Goal: Information Seeking & Learning: Learn about a topic

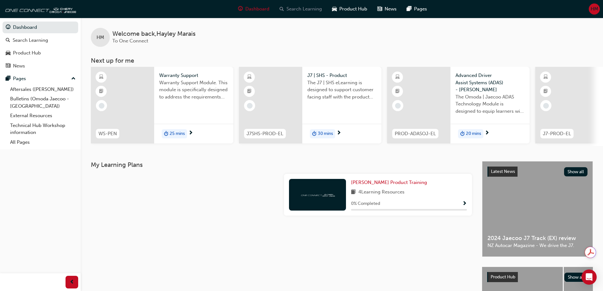
click at [298, 10] on span "Search Learning" at bounding box center [303, 8] width 35 height 7
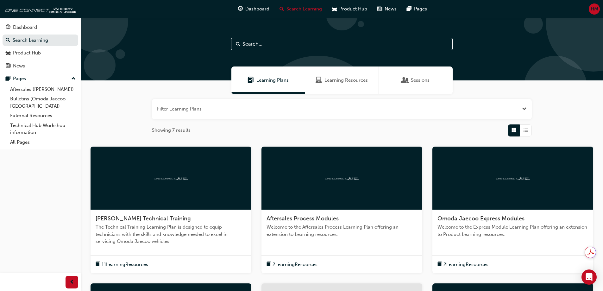
click at [346, 83] on span "Learning Resources" at bounding box center [345, 80] width 43 height 7
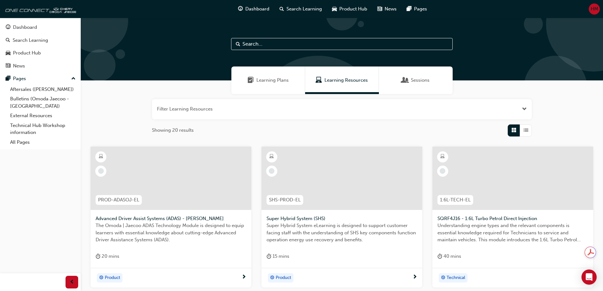
click at [288, 45] on input "text" at bounding box center [341, 44] width 221 height 12
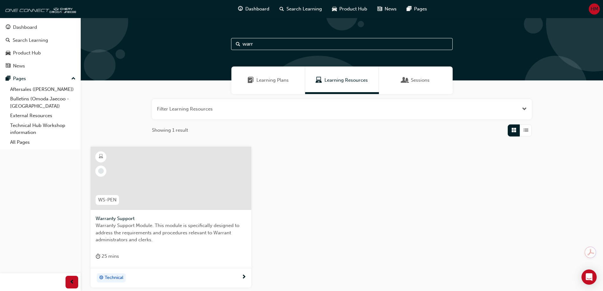
scroll to position [32, 0]
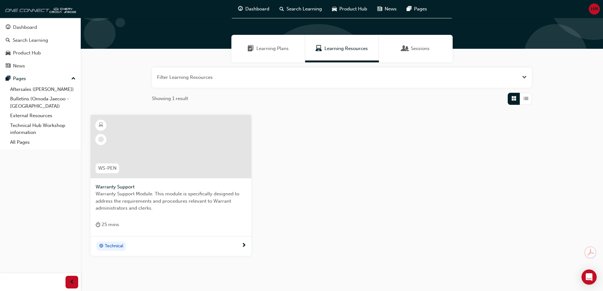
type input "warr"
click at [190, 155] on div at bounding box center [170, 146] width 161 height 63
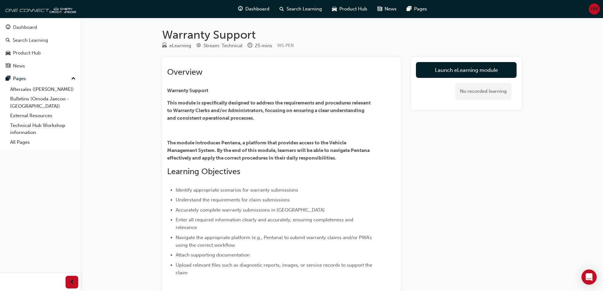
scroll to position [32, 0]
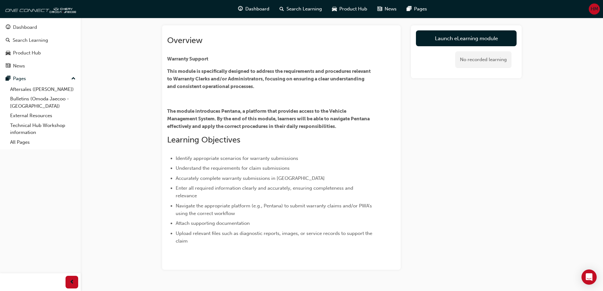
click at [599, 8] on div "HM" at bounding box center [594, 8] width 11 height 11
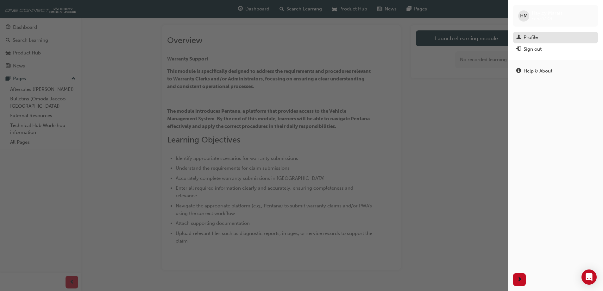
click at [541, 40] on div "Profile" at bounding box center [555, 38] width 78 height 8
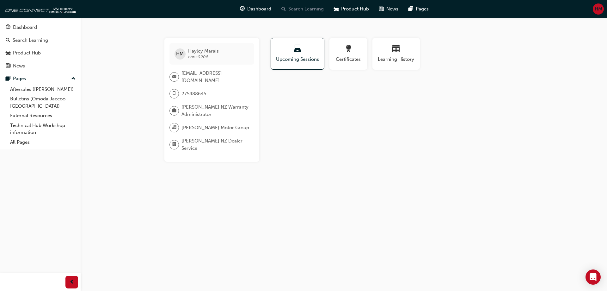
click at [312, 9] on span "Search Learning" at bounding box center [306, 8] width 35 height 7
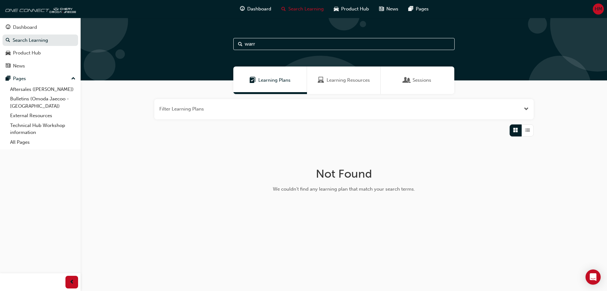
click at [339, 75] on div "Learning Resources" at bounding box center [344, 80] width 74 height 28
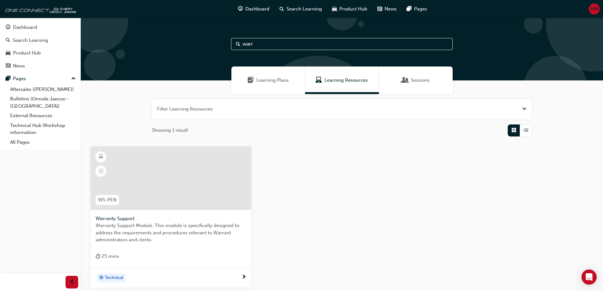
click at [169, 189] on div at bounding box center [170, 177] width 161 height 63
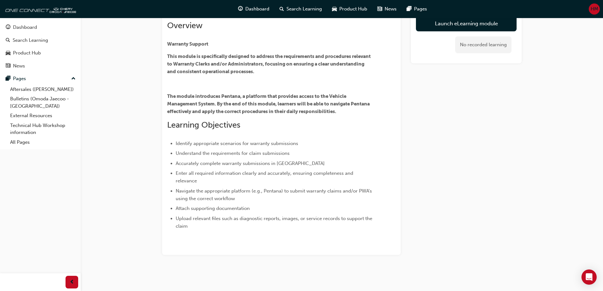
scroll to position [15, 0]
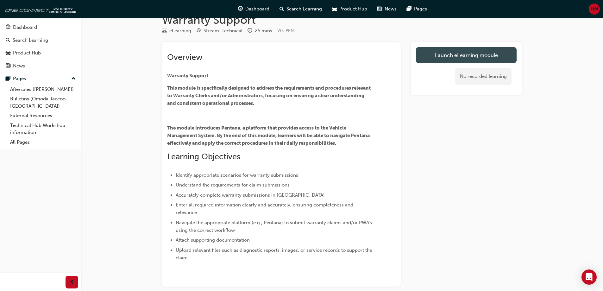
click at [445, 58] on link "Launch eLearning module" at bounding box center [466, 55] width 101 height 16
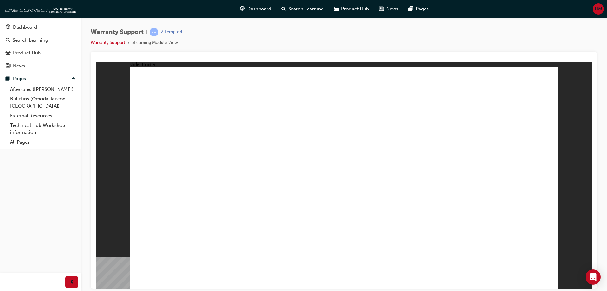
drag, startPoint x: 311, startPoint y: 215, endPoint x: 163, endPoint y: 209, distance: 148.2
drag, startPoint x: 148, startPoint y: 203, endPoint x: 238, endPoint y: 209, distance: 89.8
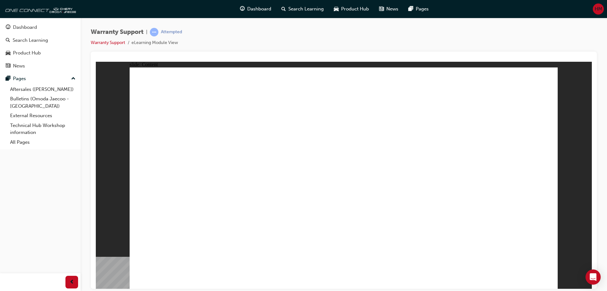
drag, startPoint x: 244, startPoint y: 189, endPoint x: 296, endPoint y: 197, distance: 52.2
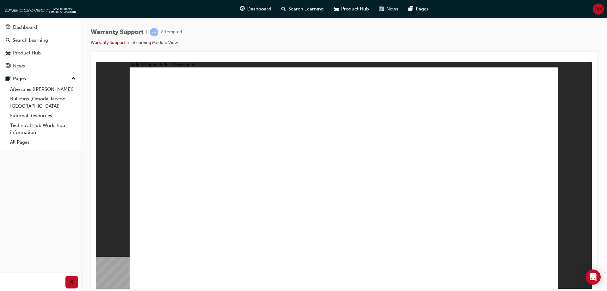
radio input "true"
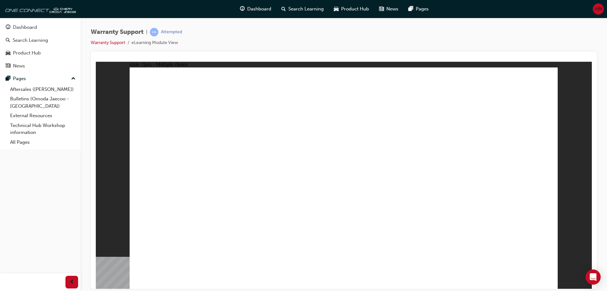
radio input "true"
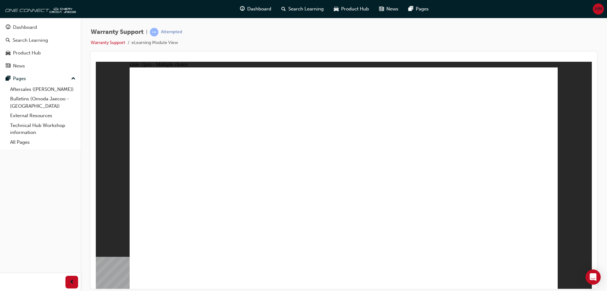
radio input "true"
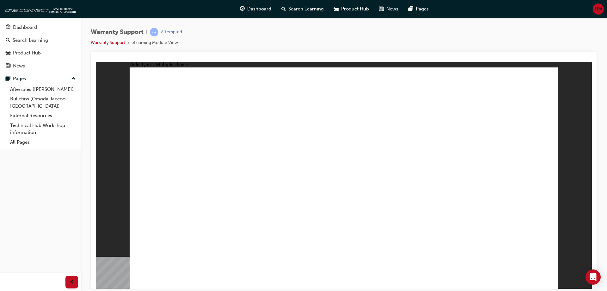
radio input "true"
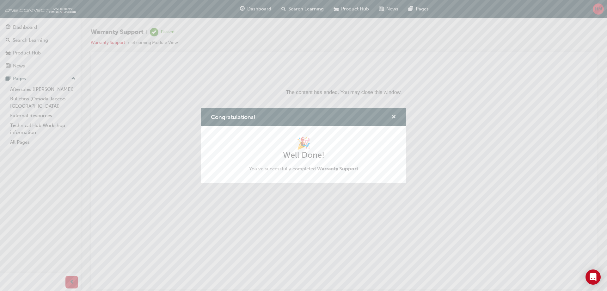
click at [394, 118] on span "cross-icon" at bounding box center [394, 118] width 5 height 6
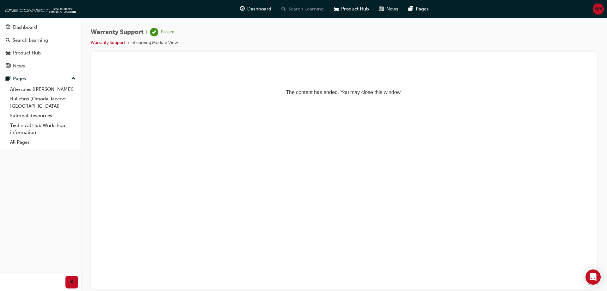
click at [302, 12] on span "Search Learning" at bounding box center [306, 8] width 35 height 7
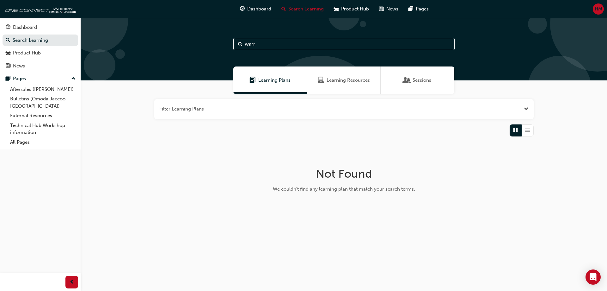
click at [352, 85] on div "Learning Resources" at bounding box center [344, 80] width 74 height 28
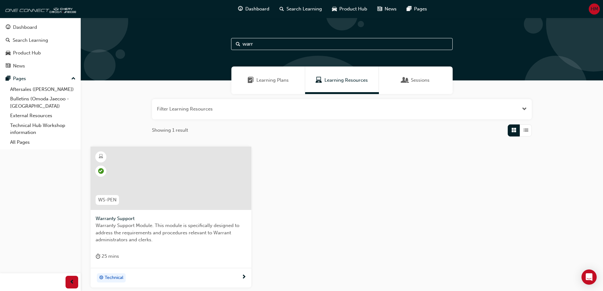
click at [262, 43] on input "warr" at bounding box center [341, 44] width 221 height 12
type input "w"
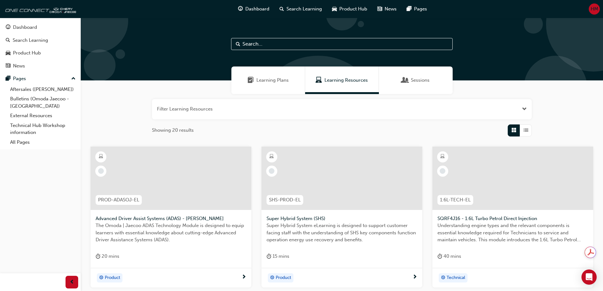
click at [395, 128] on div "Showing 20 results" at bounding box center [342, 130] width 380 height 12
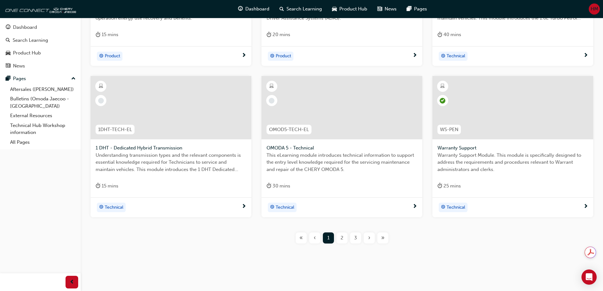
scroll to position [225, 0]
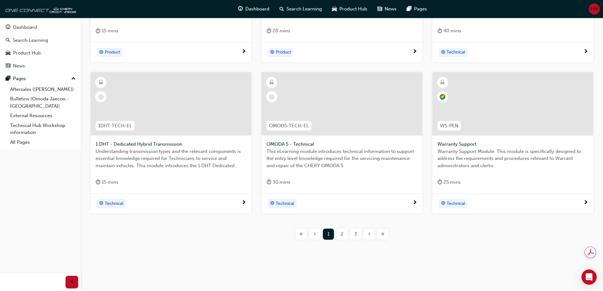
click at [338, 238] on div "2" at bounding box center [341, 233] width 11 height 11
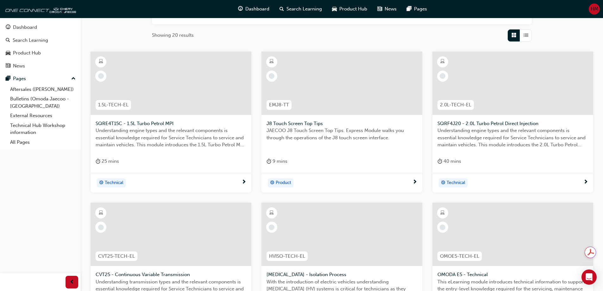
scroll to position [190, 0]
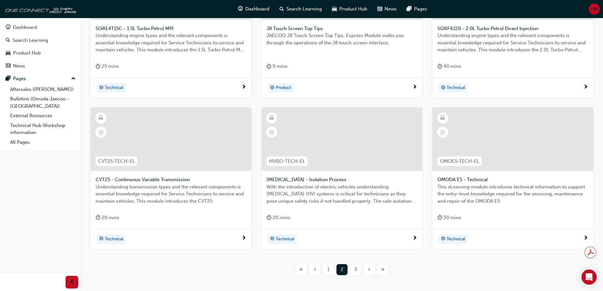
click at [352, 267] on div "3" at bounding box center [355, 269] width 11 height 11
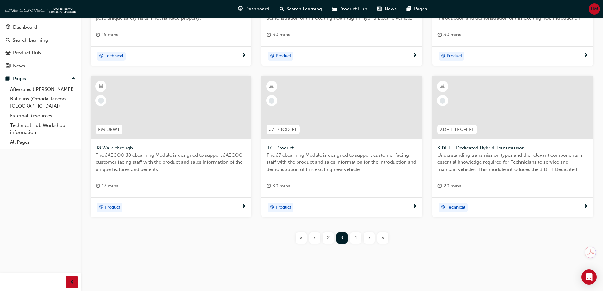
scroll to position [225, 0]
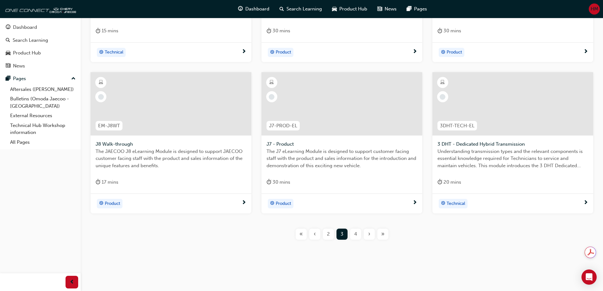
click at [358, 234] on div "4" at bounding box center [355, 233] width 11 height 11
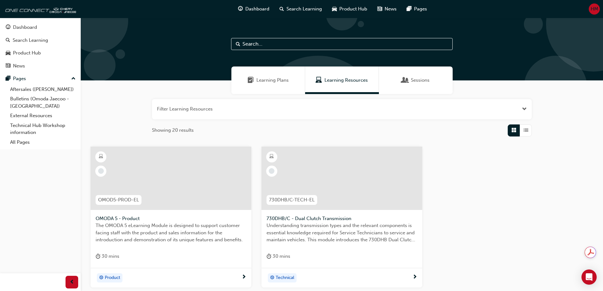
click at [420, 82] on span "Sessions" at bounding box center [420, 80] width 19 height 7
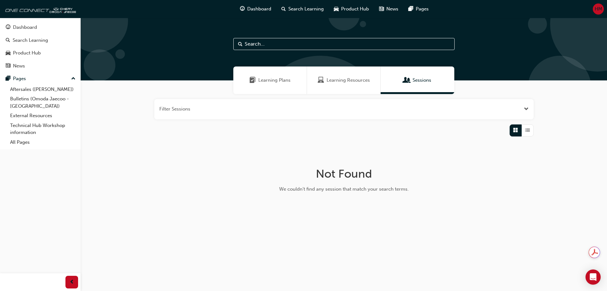
click at [278, 87] on div "Learning Plans" at bounding box center [271, 80] width 74 height 28
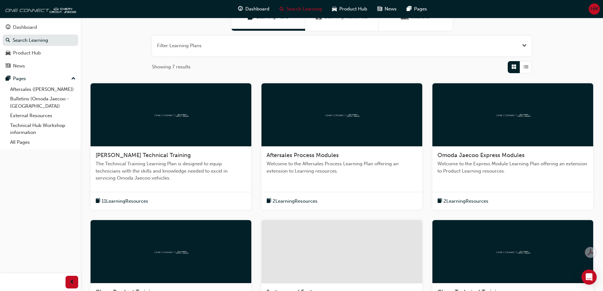
scroll to position [158, 0]
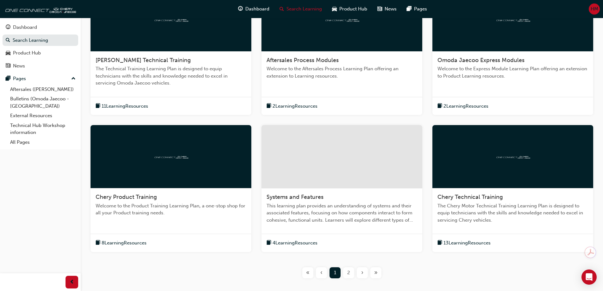
click at [333, 58] on span "Aftersales Process Modules" at bounding box center [302, 60] width 72 height 7
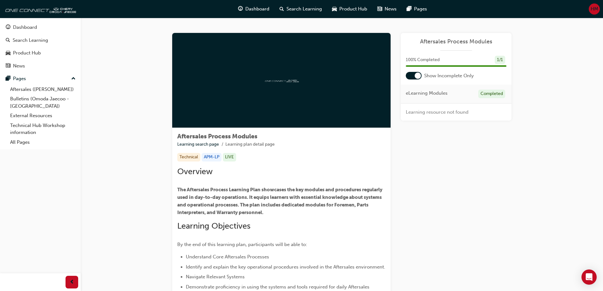
click at [415, 77] on div at bounding box center [417, 75] width 6 height 6
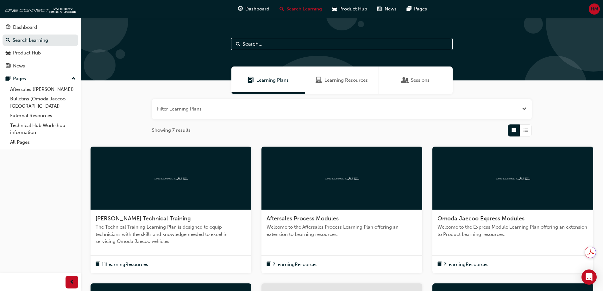
scroll to position [63, 0]
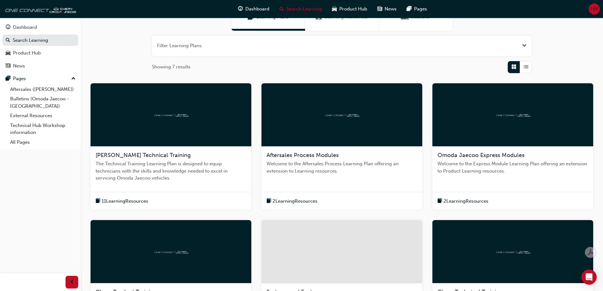
click at [293, 199] on span "2 Learning Resources" at bounding box center [294, 200] width 45 height 7
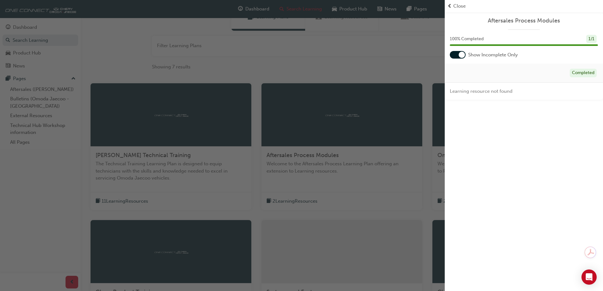
click at [459, 51] on div at bounding box center [458, 55] width 16 height 8
click at [455, 8] on span "Close" at bounding box center [459, 6] width 12 height 7
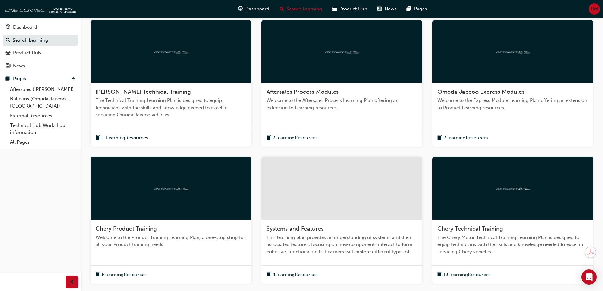
scroll to position [158, 0]
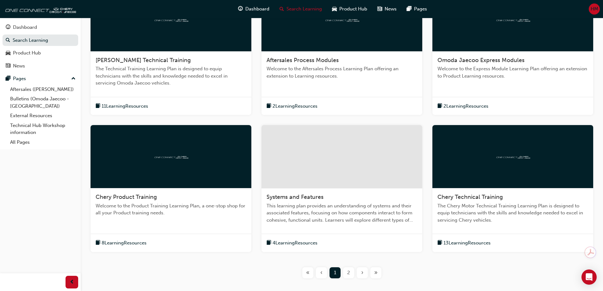
click at [347, 273] on span "2" at bounding box center [348, 272] width 3 height 7
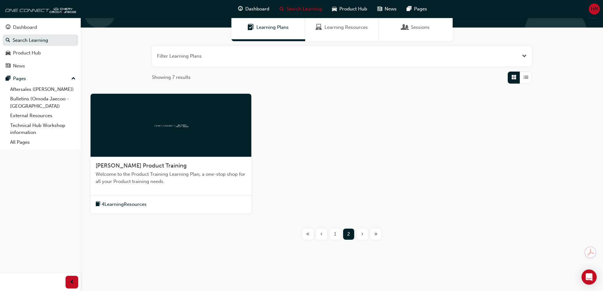
click at [332, 235] on div "1" at bounding box center [334, 233] width 11 height 11
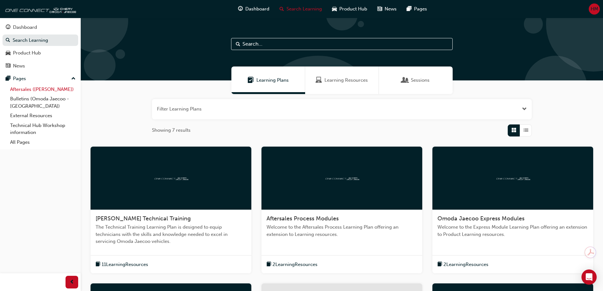
click at [24, 91] on link "Aftersales ([PERSON_NAME])" at bounding box center [43, 89] width 71 height 10
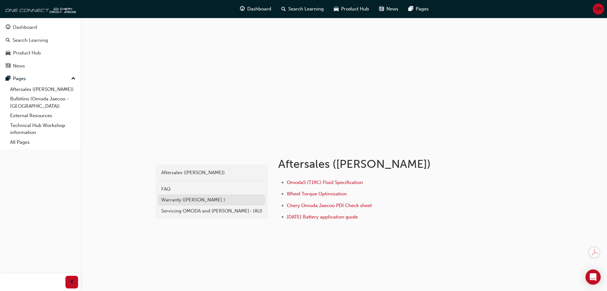
click at [210, 200] on div "Warranty ([PERSON_NAME] )" at bounding box center [211, 199] width 101 height 7
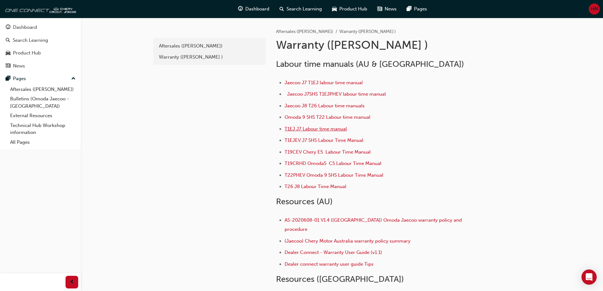
click at [324, 129] on span "T1EJ J7 Labour time manual" at bounding box center [315, 129] width 62 height 6
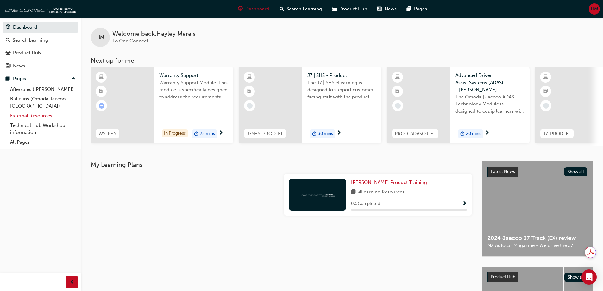
click at [35, 115] on link "External Resources" at bounding box center [43, 116] width 71 height 10
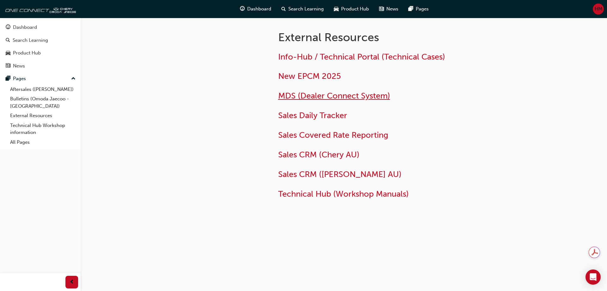
click at [356, 93] on span "MDS (Dealer Connect System)" at bounding box center [334, 96] width 112 height 10
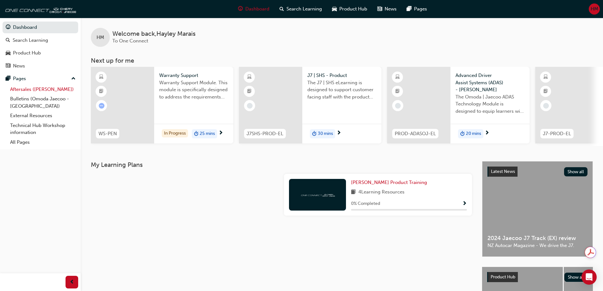
click at [27, 91] on link "Aftersales ([PERSON_NAME])" at bounding box center [43, 89] width 71 height 10
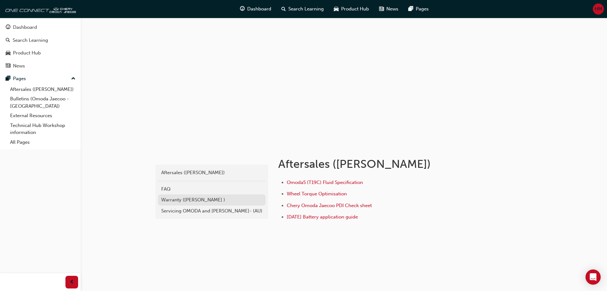
click at [191, 202] on div "Warranty ([PERSON_NAME] )" at bounding box center [211, 199] width 101 height 7
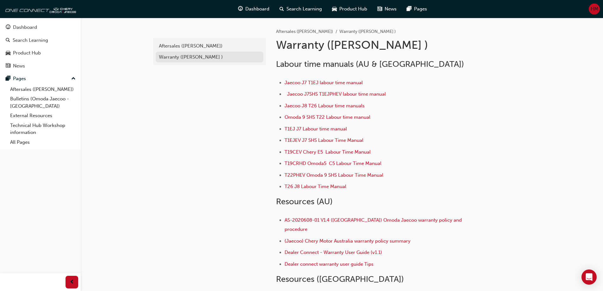
click at [199, 60] on div "Warranty ([PERSON_NAME] )" at bounding box center [209, 56] width 101 height 7
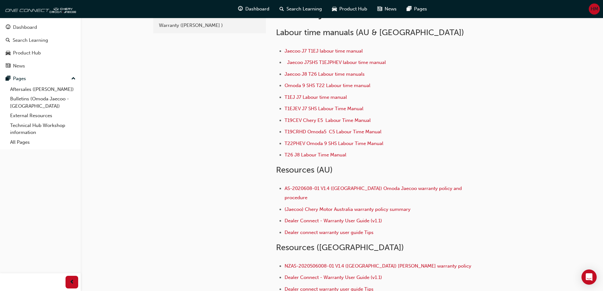
scroll to position [87, 0]
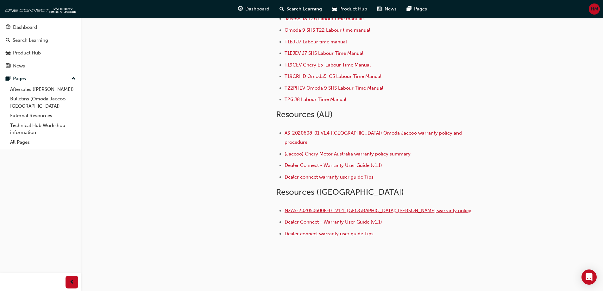
click at [407, 208] on span "NZAS-2020506008-01 V1.4 ([GEOGRAPHIC_DATA]) [PERSON_NAME] warranty policy" at bounding box center [377, 211] width 187 height 6
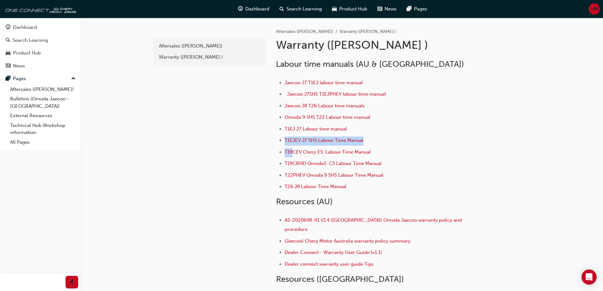
drag, startPoint x: 425, startPoint y: 130, endPoint x: 254, endPoint y: 135, distance: 171.6
click at [277, 143] on ul "Jaecoo J7 T1EJ labour time manual Jaecoo J7SHS T1EJPHEV labour time manual Jaec…" at bounding box center [379, 135] width 206 height 113
click at [225, 125] on div "e4c4a08f-6058-4cf8-8632-0a423d60f81f Aftersales (Omoda Jaecoo) Warranty (Omoda …" at bounding box center [209, 184] width 114 height 333
